Goal: Information Seeking & Learning: Check status

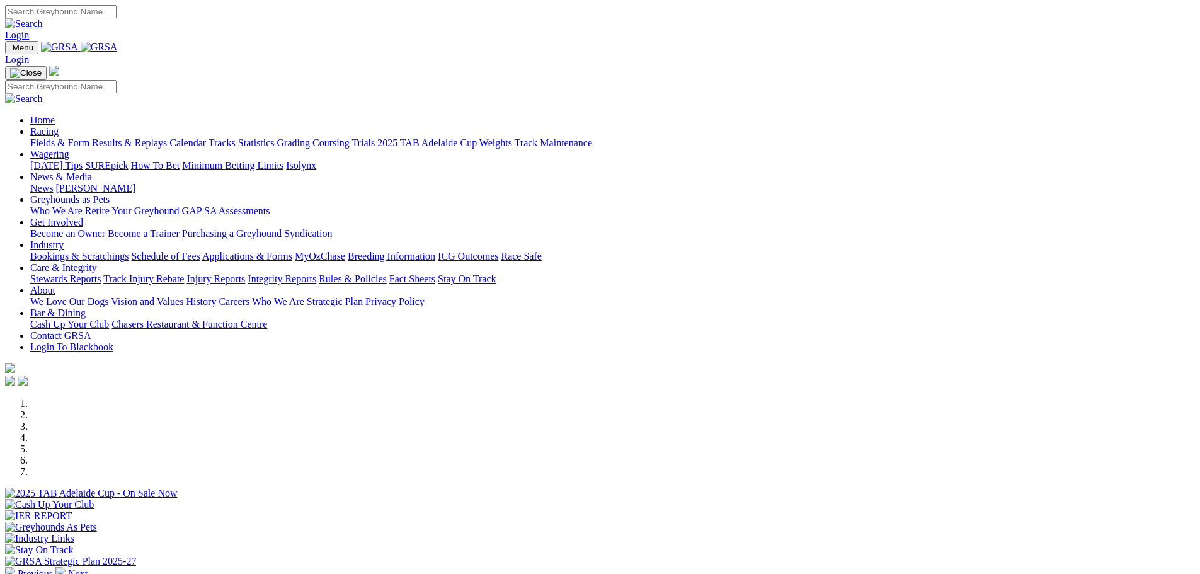
click at [167, 137] on link "Results & Replays" at bounding box center [129, 142] width 75 height 11
